Goal: Find specific page/section: Find specific page/section

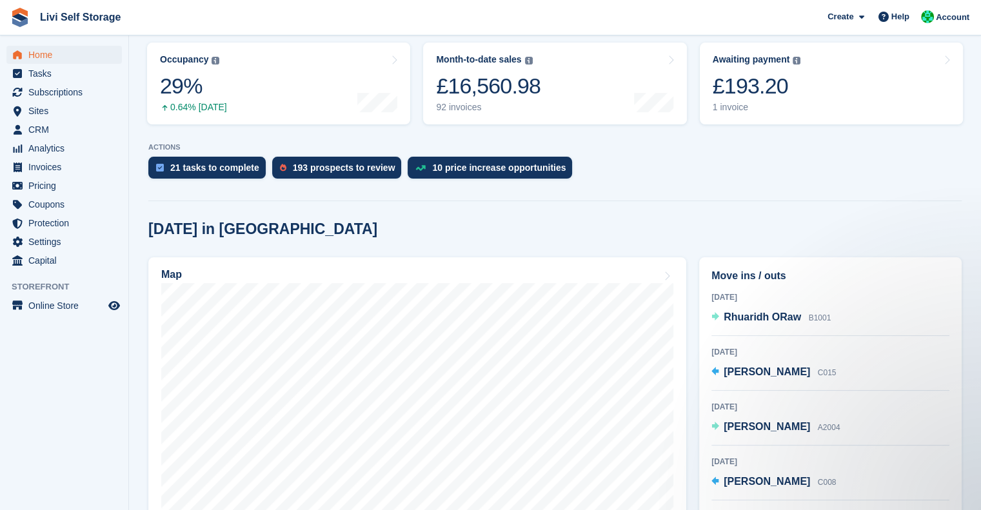
scroll to position [165, 0]
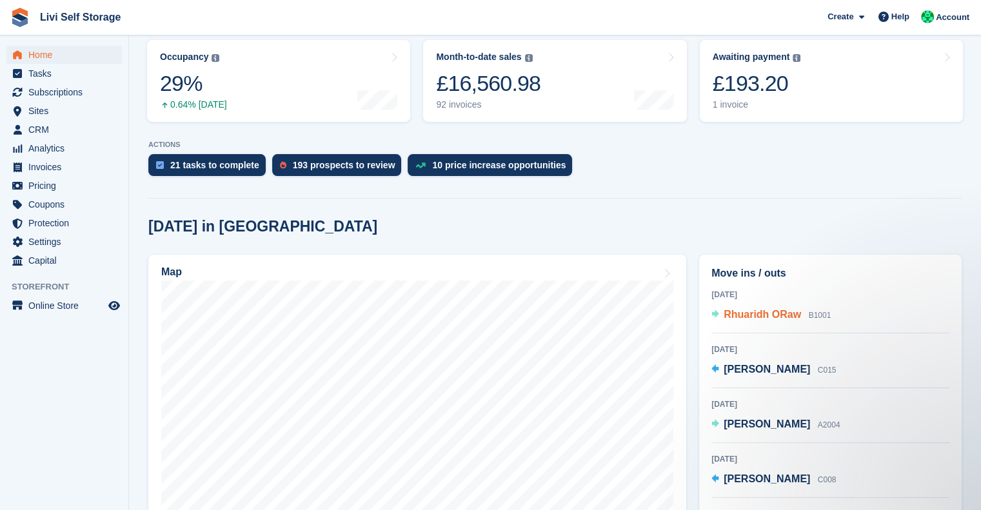
click at [789, 324] on div "Rhuaridh ORaw B1001" at bounding box center [776, 315] width 107 height 17
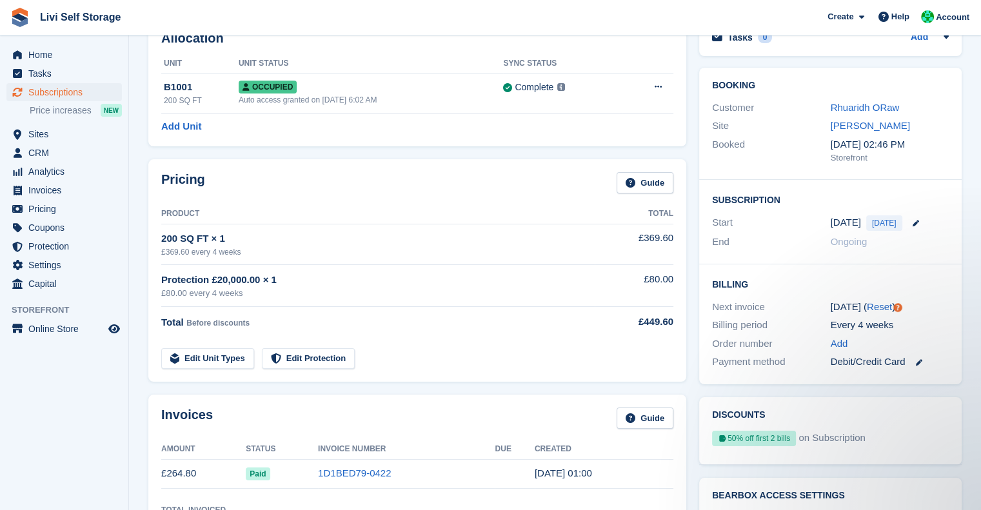
scroll to position [17, 0]
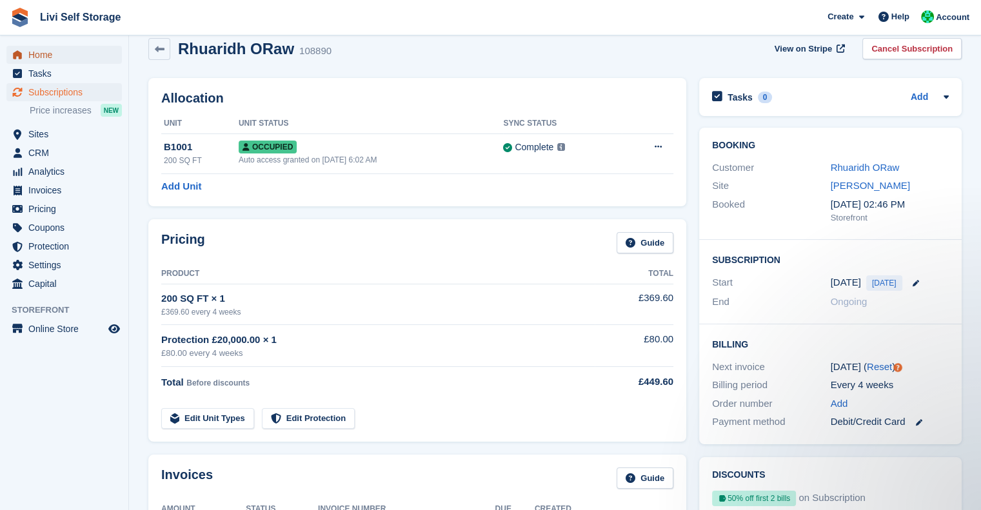
click at [46, 56] on span "Home" at bounding box center [66, 55] width 77 height 18
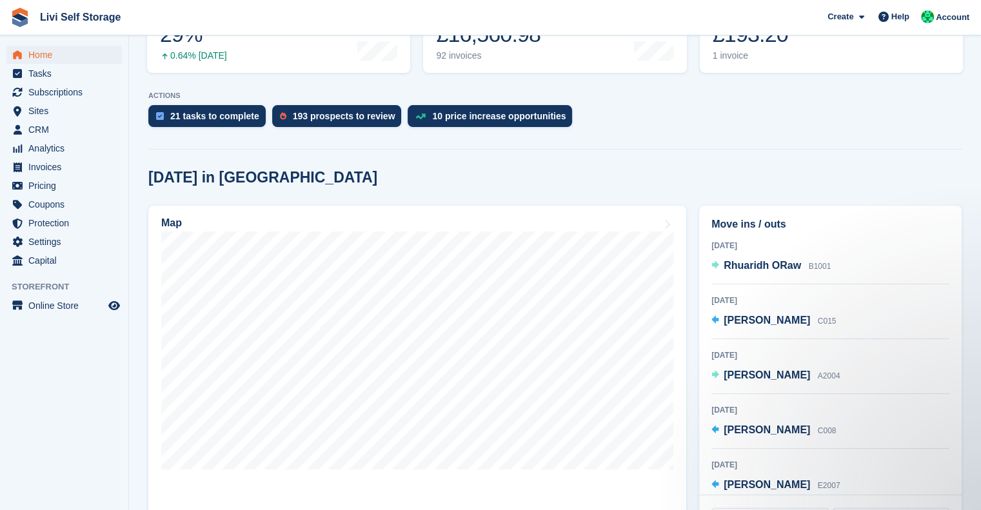
scroll to position [216, 0]
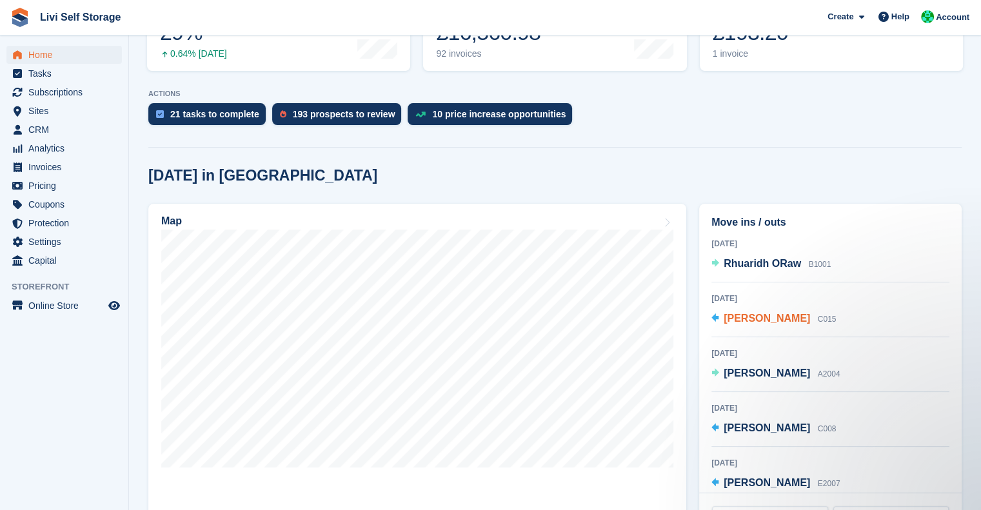
click at [758, 319] on span "Craig Thacker" at bounding box center [766, 318] width 86 height 11
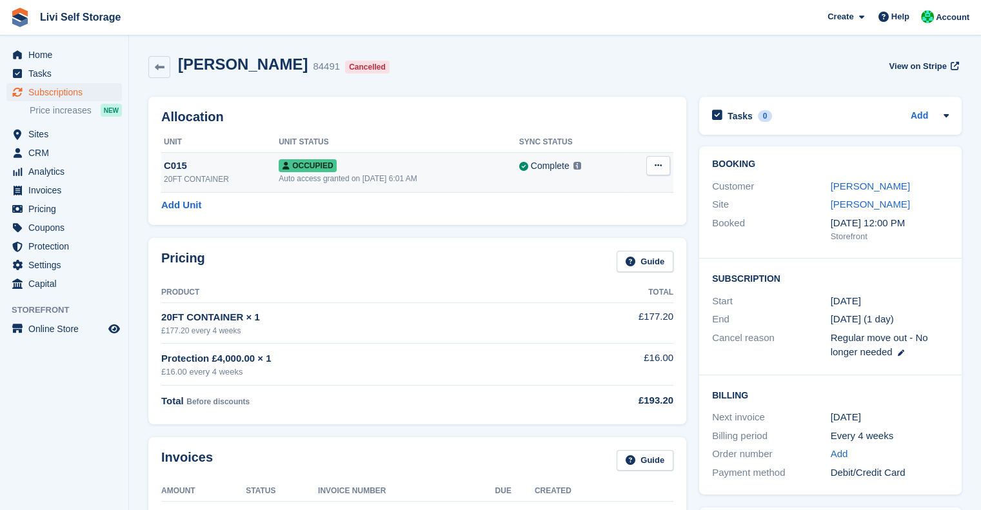
click at [655, 164] on icon at bounding box center [657, 165] width 7 height 8
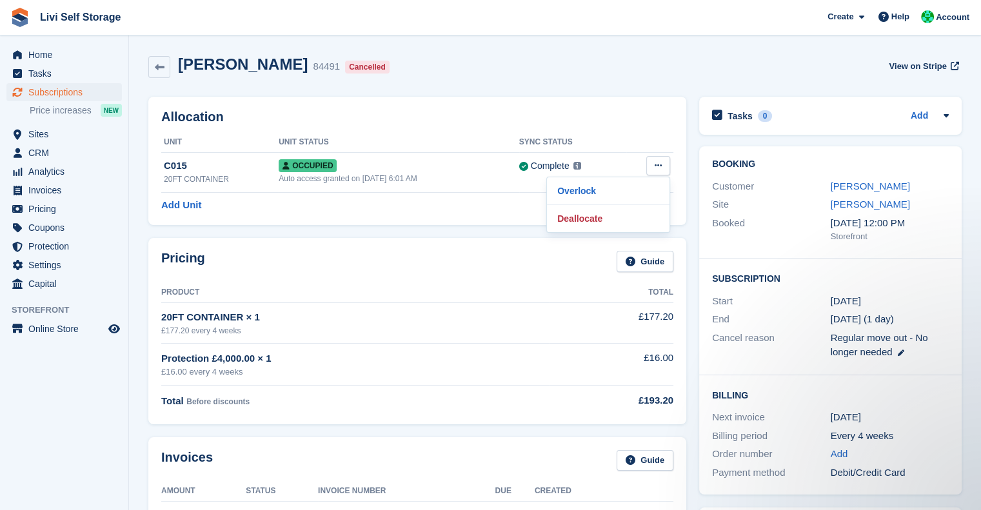
click at [636, 86] on div "Craig Thacker 84491 Cancelled View on Stripe" at bounding box center [555, 69] width 826 height 41
click at [43, 73] on span "Tasks" at bounding box center [66, 73] width 77 height 18
